Goal: Task Accomplishment & Management: Use online tool/utility

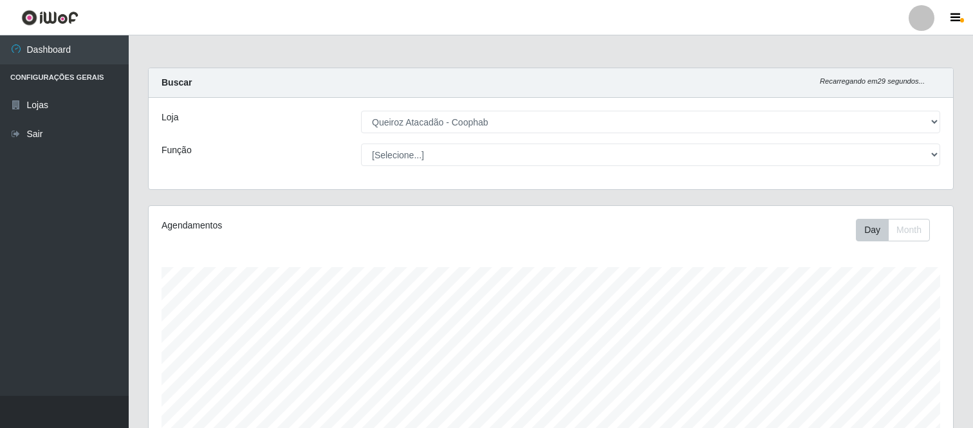
select select "463"
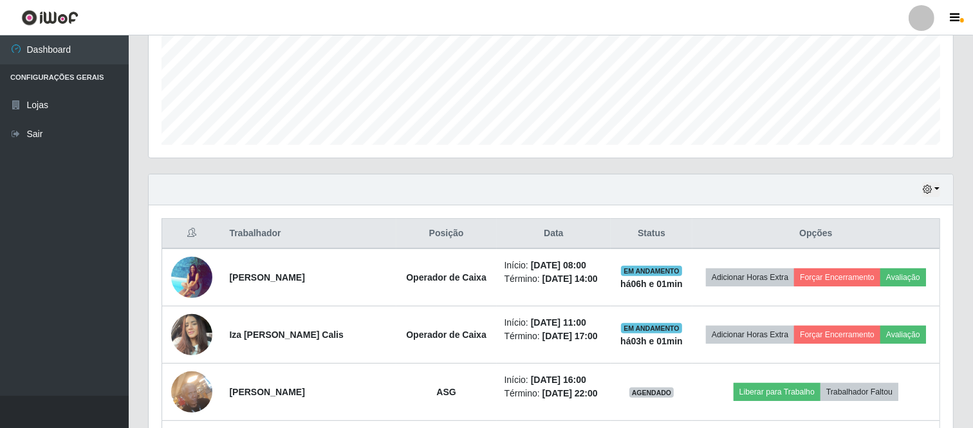
scroll to position [340, 0]
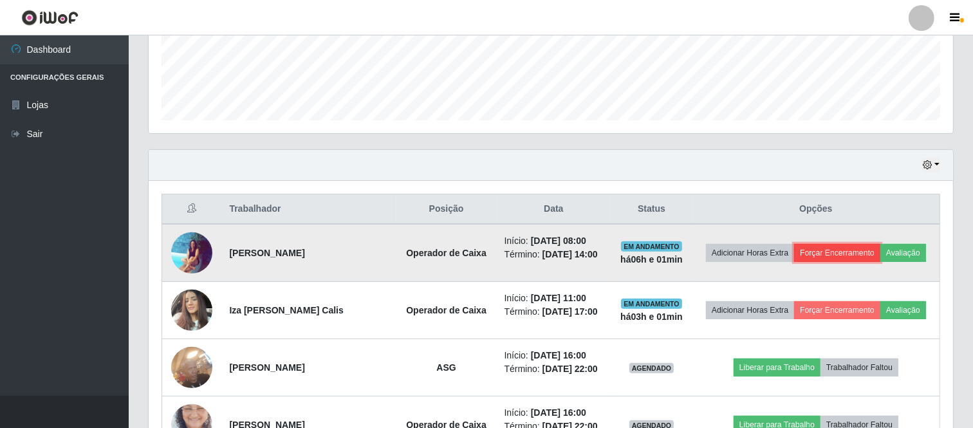
click at [836, 254] on button "Forçar Encerramento" at bounding box center [837, 253] width 86 height 18
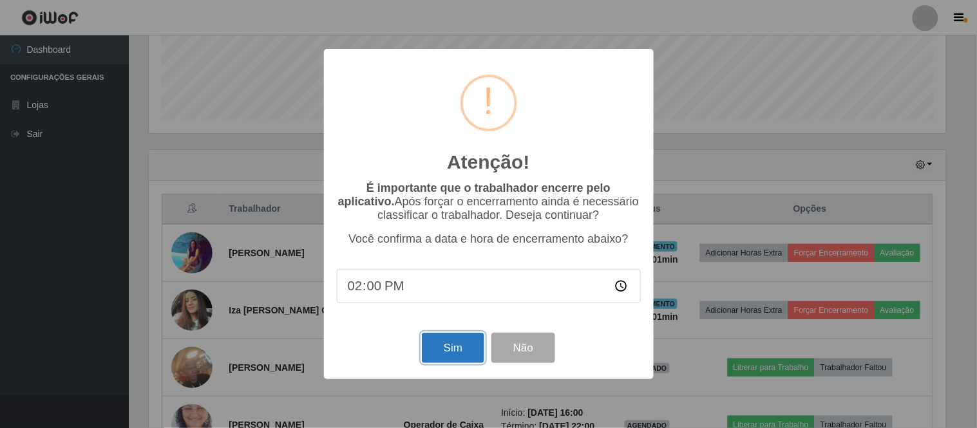
click at [445, 346] on button "Sim" at bounding box center [453, 348] width 62 height 30
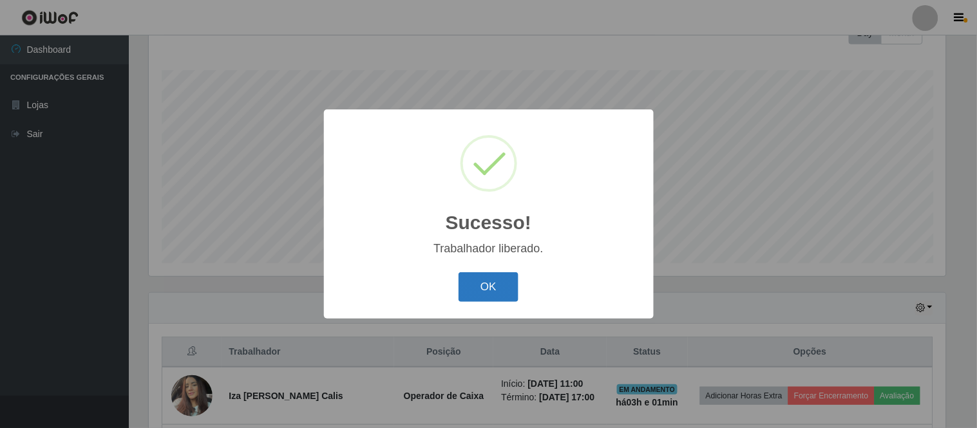
click at [496, 287] on button "OK" at bounding box center [488, 287] width 60 height 30
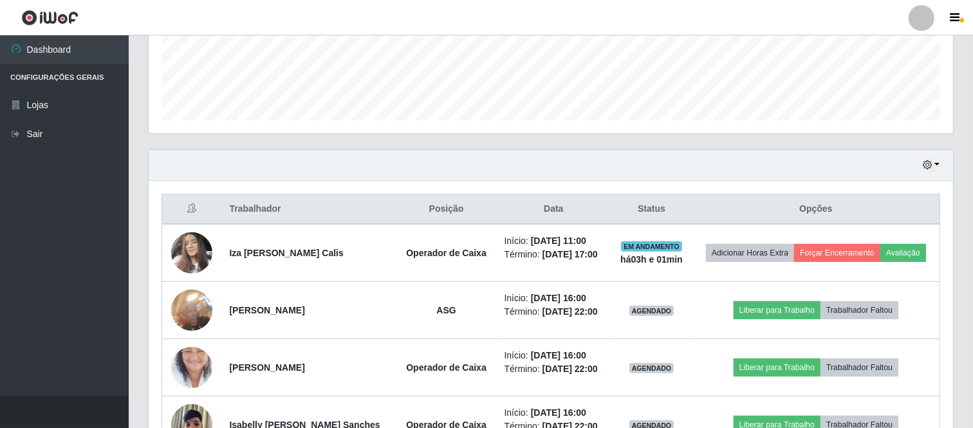
scroll to position [412, 0]
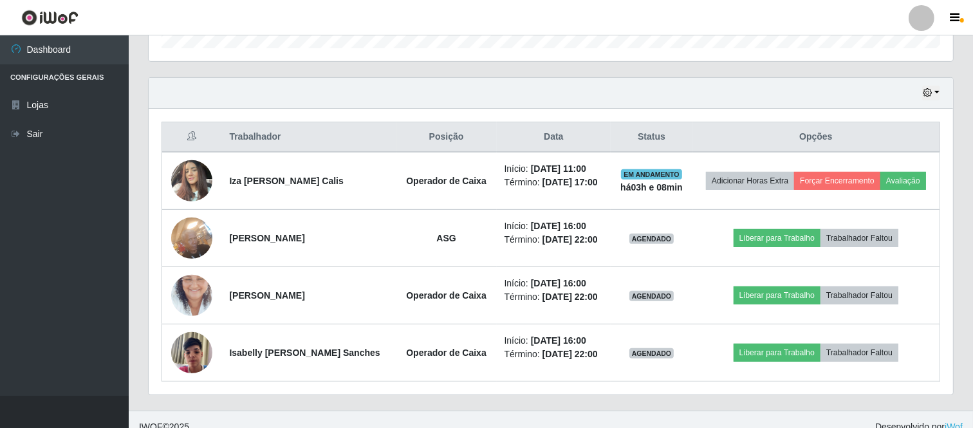
click at [482, 407] on div "Hoje 1 dia 3 dias 1 Semana Não encerrados Trabalhador Posição Data Status Opçõe…" at bounding box center [550, 243] width 825 height 333
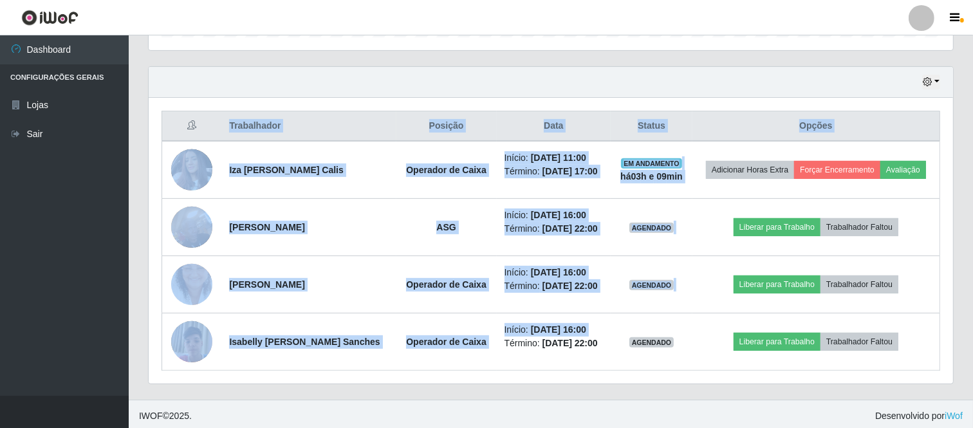
click at [482, 406] on div "Perfil Alterar Senha Sair Dashboard Configurações Gerais Lojas Sair Carregando.…" at bounding box center [486, 4] width 973 height 855
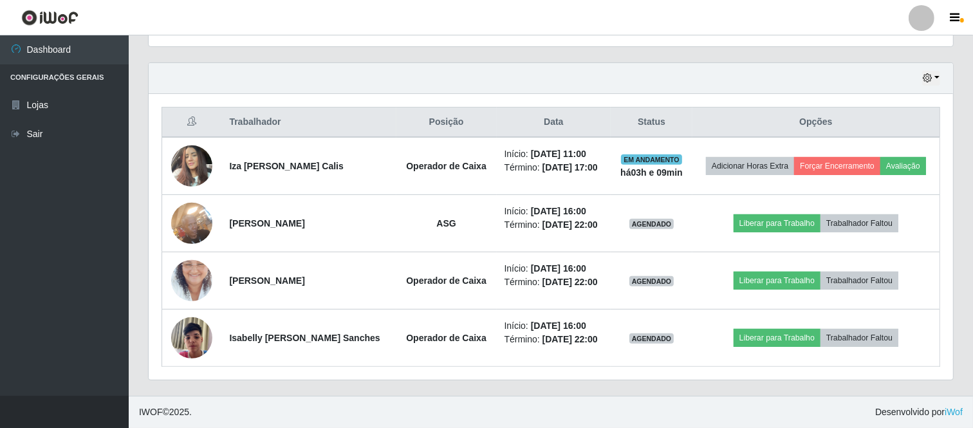
drag, startPoint x: 465, startPoint y: 410, endPoint x: 453, endPoint y: 424, distance: 17.8
click at [461, 404] on footer "IWOF © 2025 . Desenvolvido por iWof" at bounding box center [551, 412] width 845 height 32
click at [934, 77] on button "button" at bounding box center [932, 78] width 18 height 15
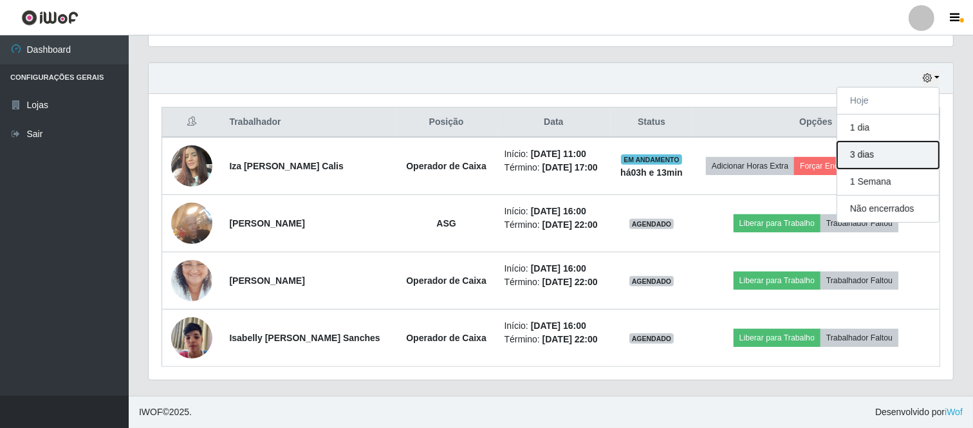
click at [885, 155] on button "3 dias" at bounding box center [889, 155] width 102 height 27
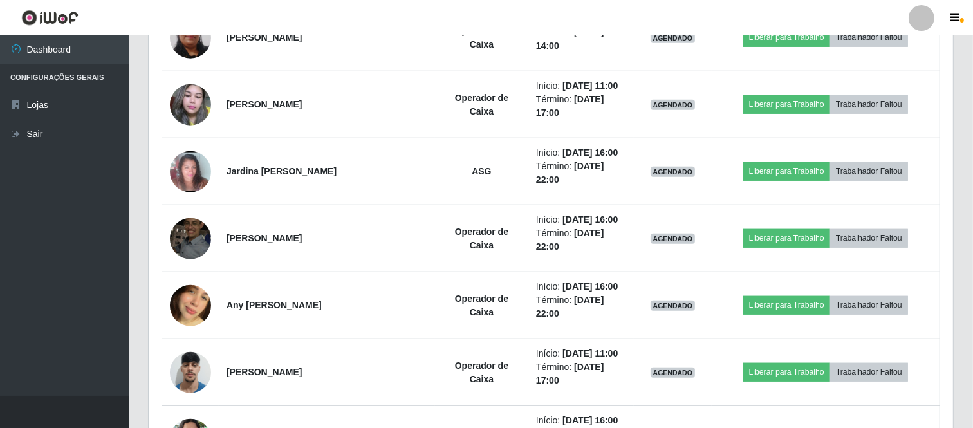
scroll to position [1537, 0]
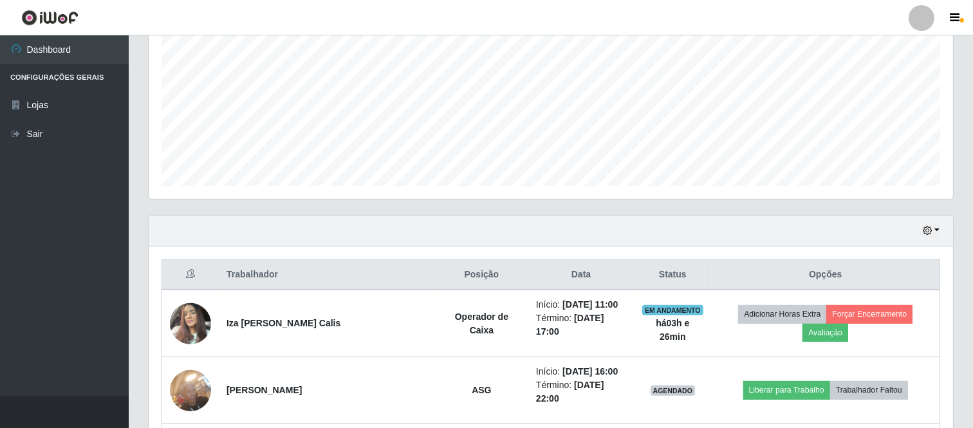
scroll to position [321, 0]
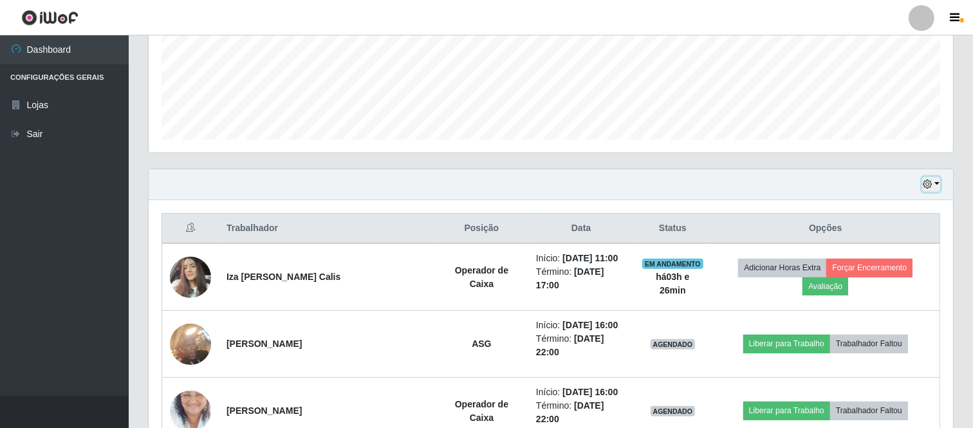
click at [928, 185] on icon "button" at bounding box center [927, 184] width 9 height 9
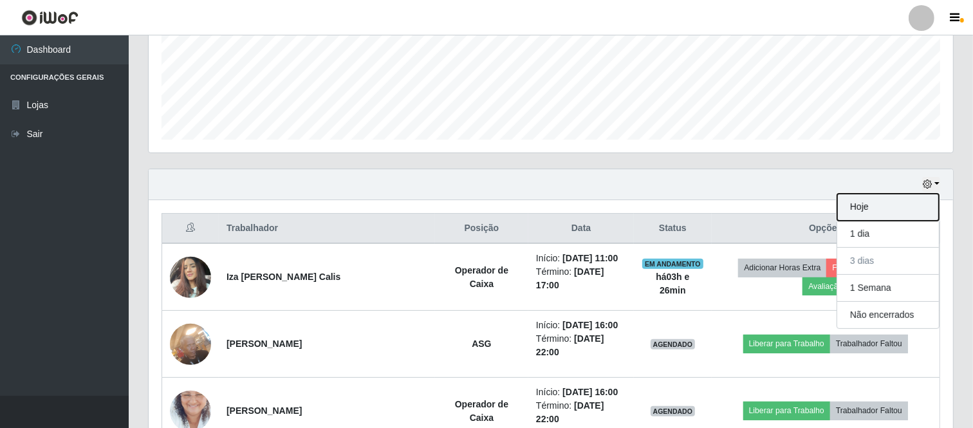
click at [869, 207] on button "Hoje" at bounding box center [889, 207] width 102 height 27
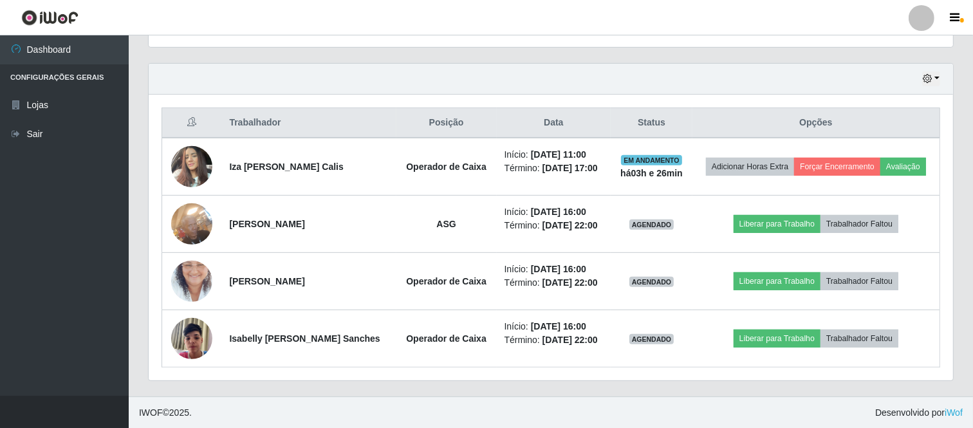
scroll to position [427, 0]
